Goal: Find specific page/section

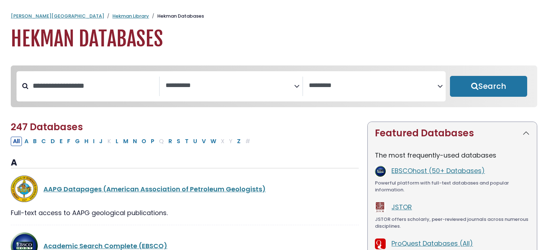
select select "Database Subject Filter"
select select "Database Vendors Filter"
click at [45, 142] on button "C" at bounding box center [43, 141] width 9 height 9
select select "Database Subject Filter"
select select "Database Vendors Filter"
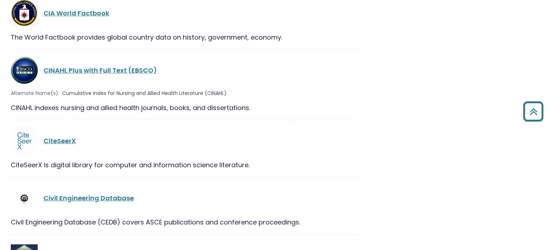
scroll to position [1175, 0]
click at [107, 65] on link "CINAHL Plus with Full Text (EBSCO)" at bounding box center [100, 69] width 114 height 9
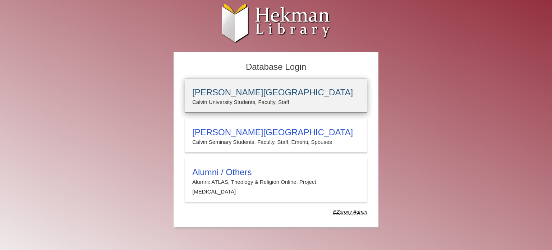
type input "**********"
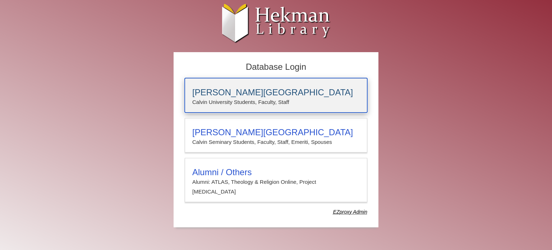
click at [221, 92] on h3 "[PERSON_NAME][GEOGRAPHIC_DATA]" at bounding box center [275, 92] width 167 height 10
